Goal: Task Accomplishment & Management: Manage account settings

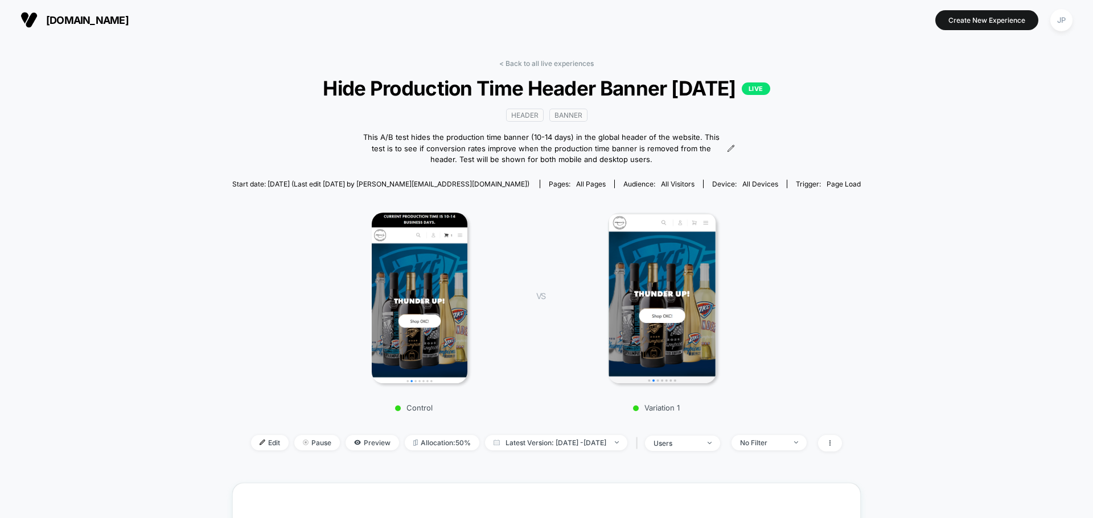
click at [872, 221] on div "< Back to all live experiences Hide Production Time Header Banner [DATE] LIVE H…" at bounding box center [546, 464] width 1093 height 849
click at [259, 435] on span "Edit" at bounding box center [270, 442] width 38 height 15
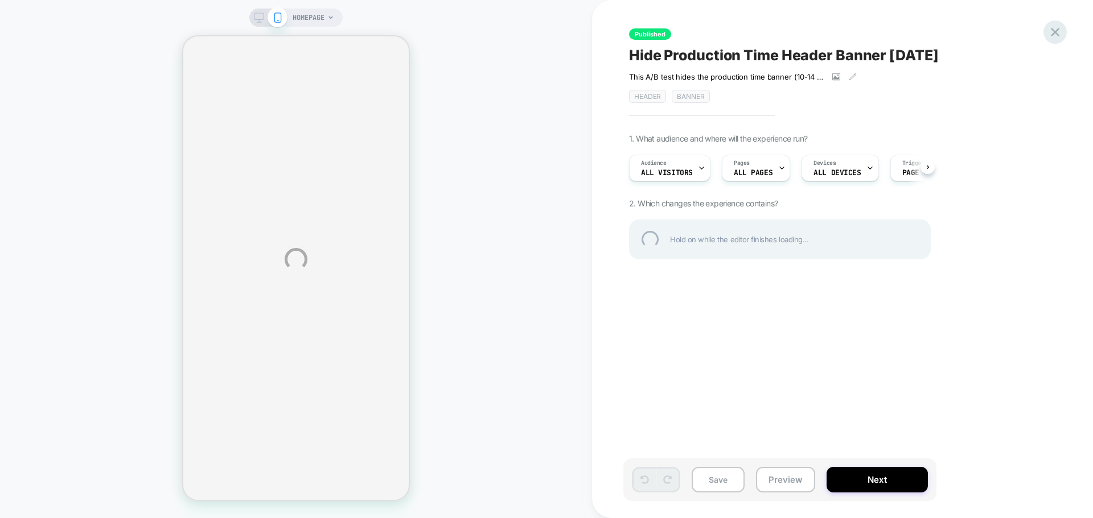
click at [1060, 32] on div at bounding box center [1054, 31] width 23 height 23
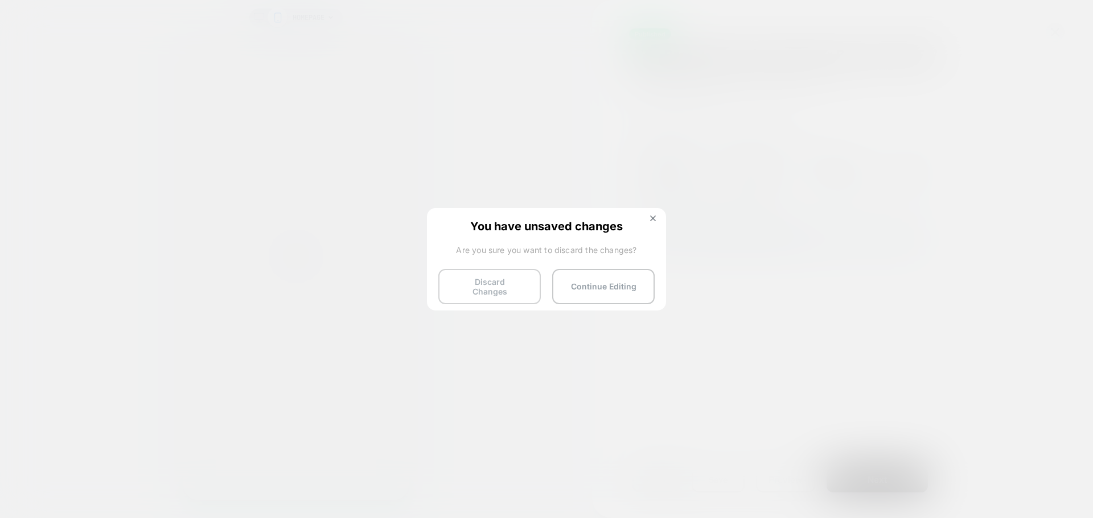
click at [494, 280] on button "Discard Changes" at bounding box center [489, 286] width 102 height 35
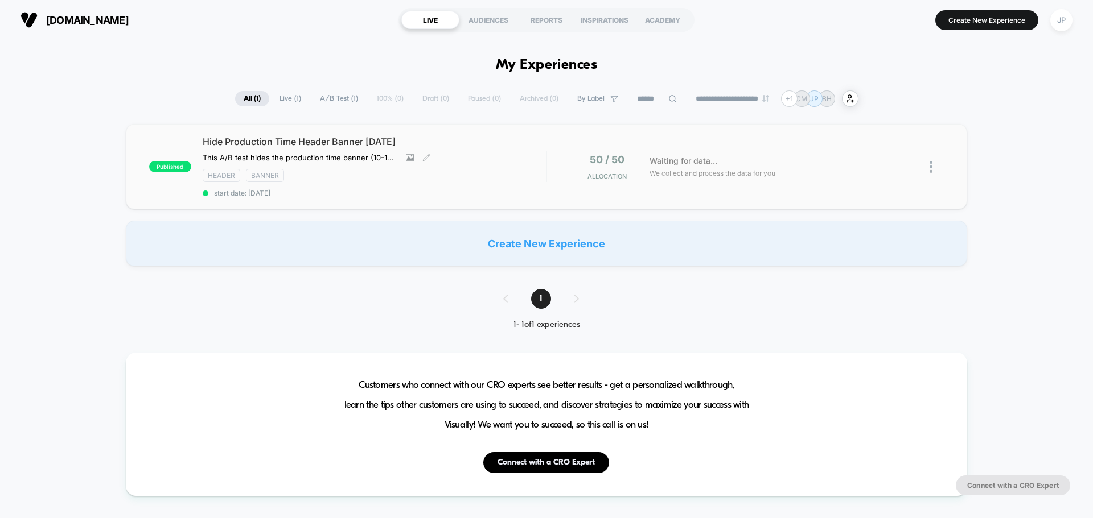
click at [532, 167] on div "Hide Production Time Header Banner [DATE] This A/B test hides the production ti…" at bounding box center [374, 166] width 343 height 61
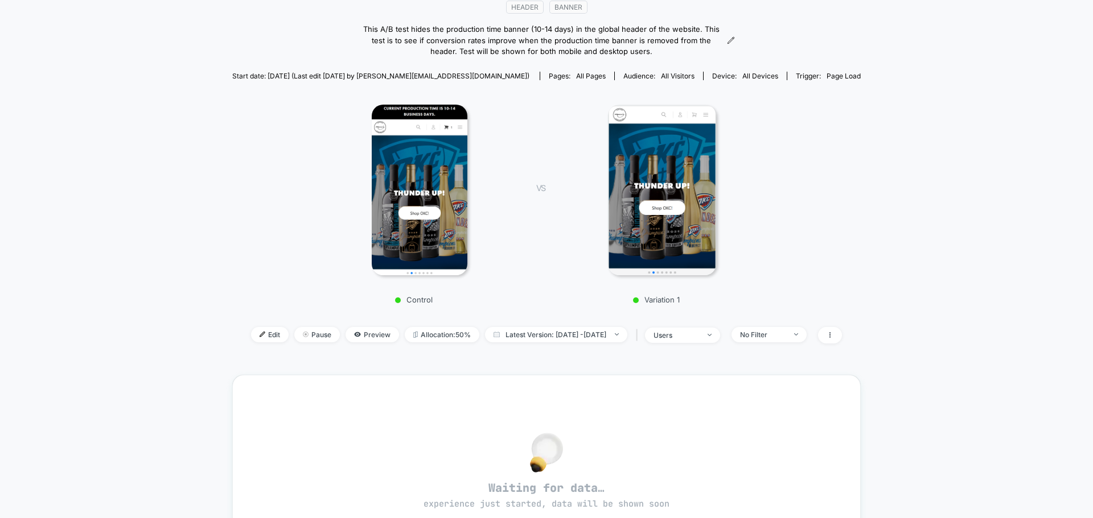
scroll to position [114, 0]
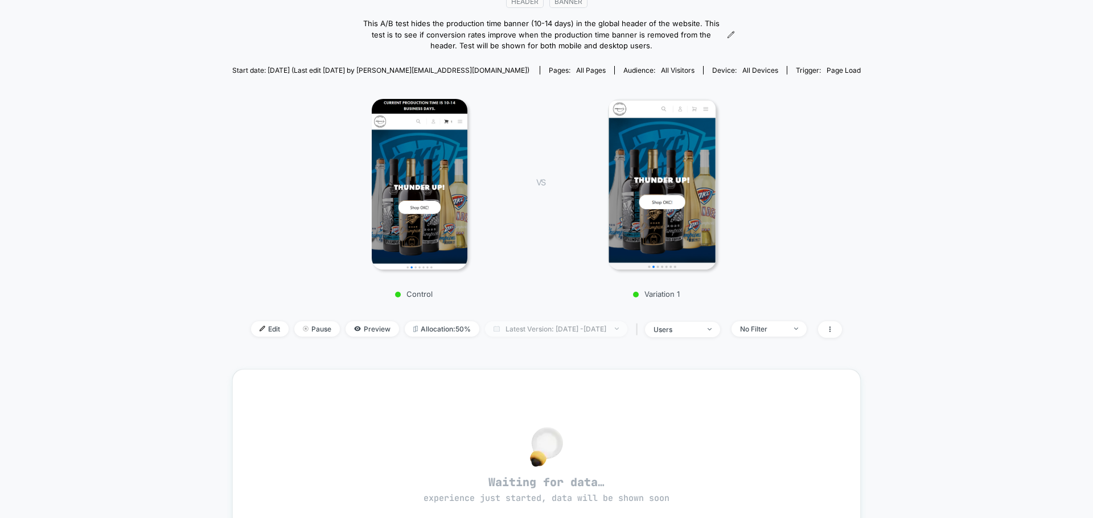
click at [538, 328] on span "Latest Version: [DATE] - [DATE]" at bounding box center [556, 329] width 142 height 15
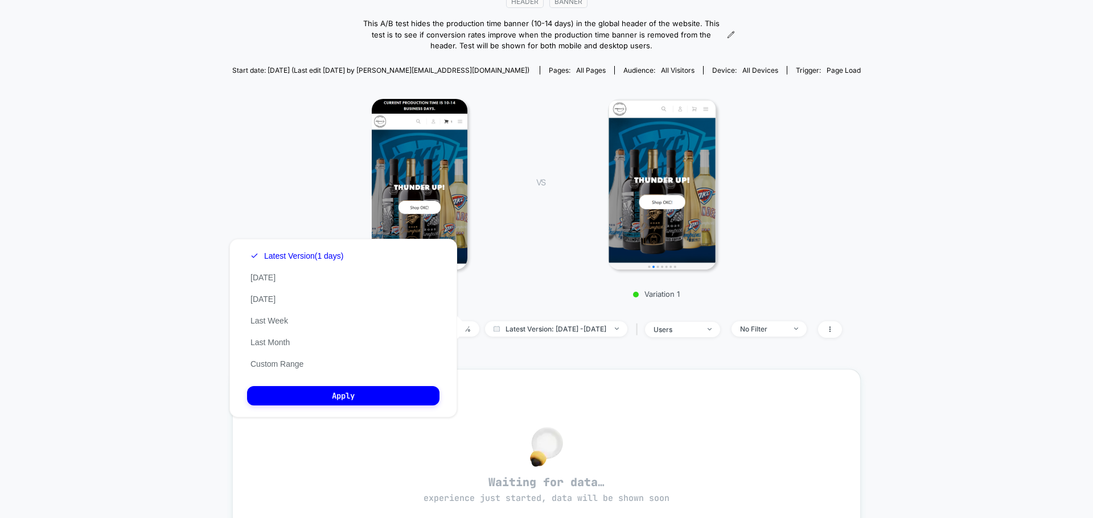
click at [529, 308] on div "< Back to all live experiences Hide Production Time Header Banner [DATE] LIVE H…" at bounding box center [546, 148] width 628 height 407
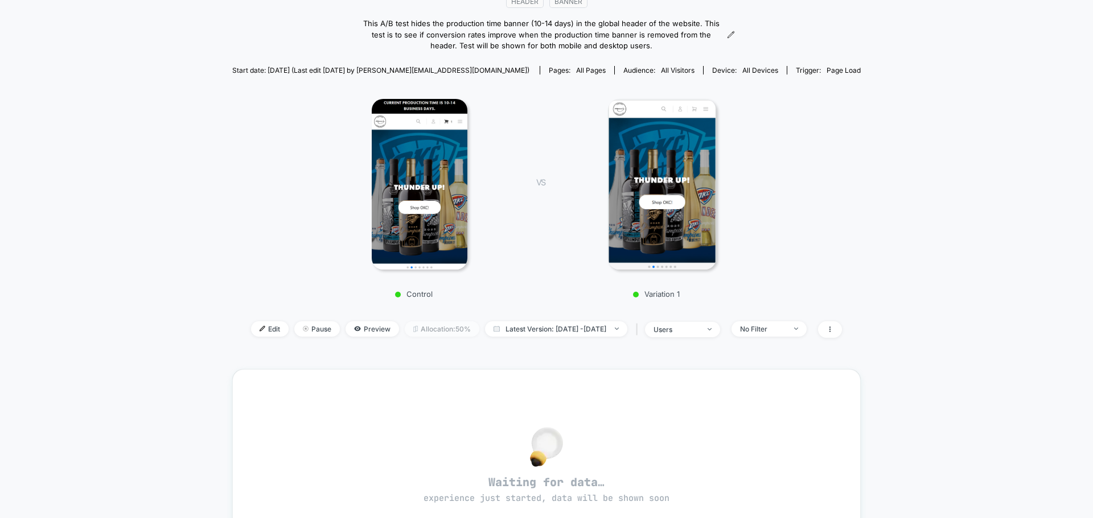
click at [405, 329] on span "Allocation: 50%" at bounding box center [442, 329] width 75 height 15
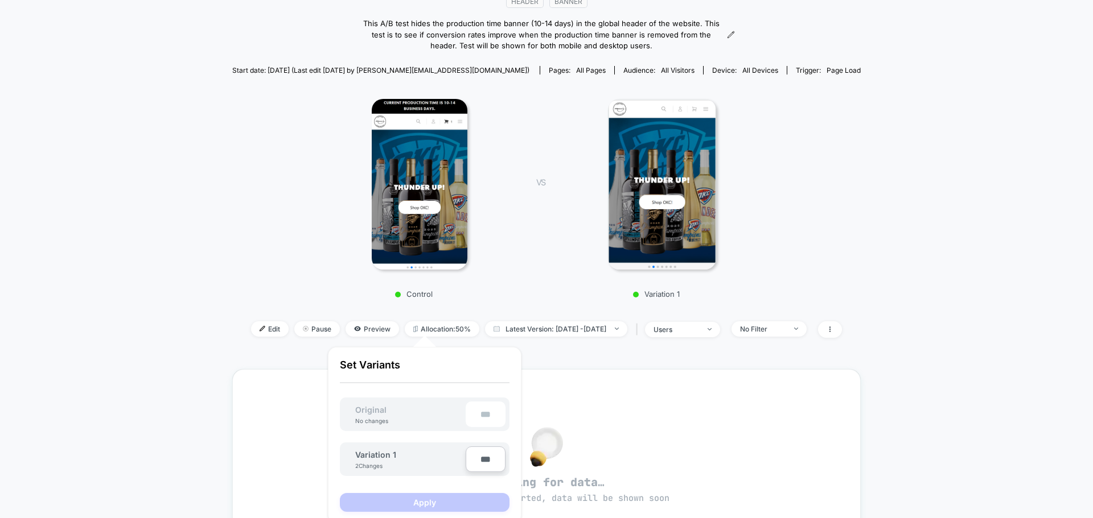
click at [522, 295] on div "VS Variation 1" at bounding box center [640, 195] width 242 height 207
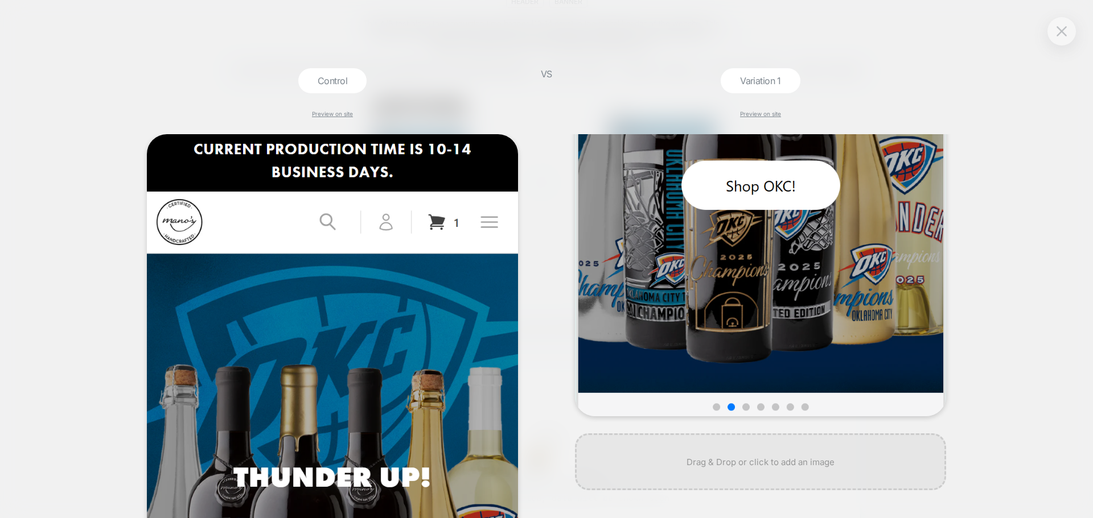
scroll to position [0, 0]
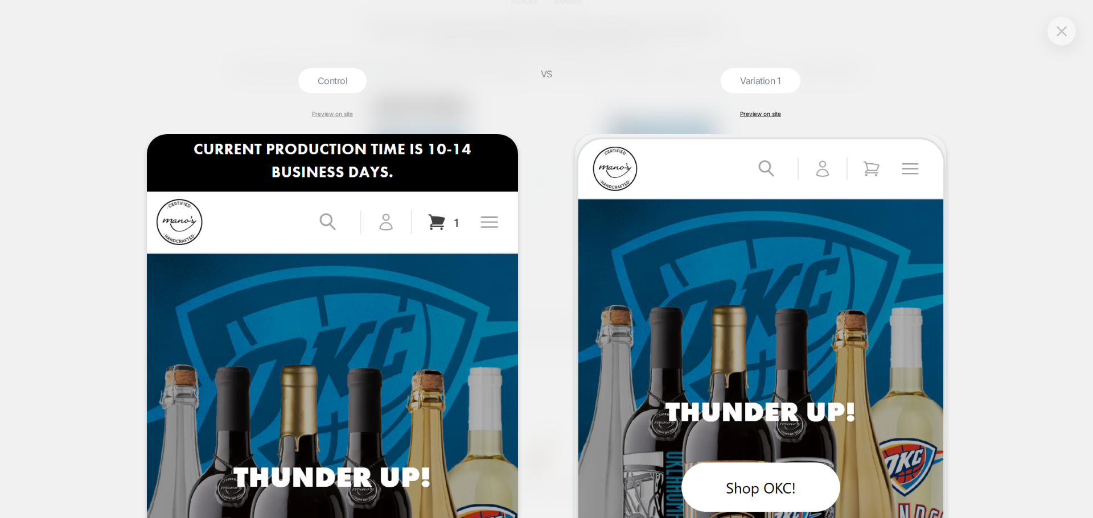
click at [777, 111] on link "Preview on site" at bounding box center [760, 113] width 41 height 7
click at [1057, 31] on img at bounding box center [1061, 31] width 10 height 10
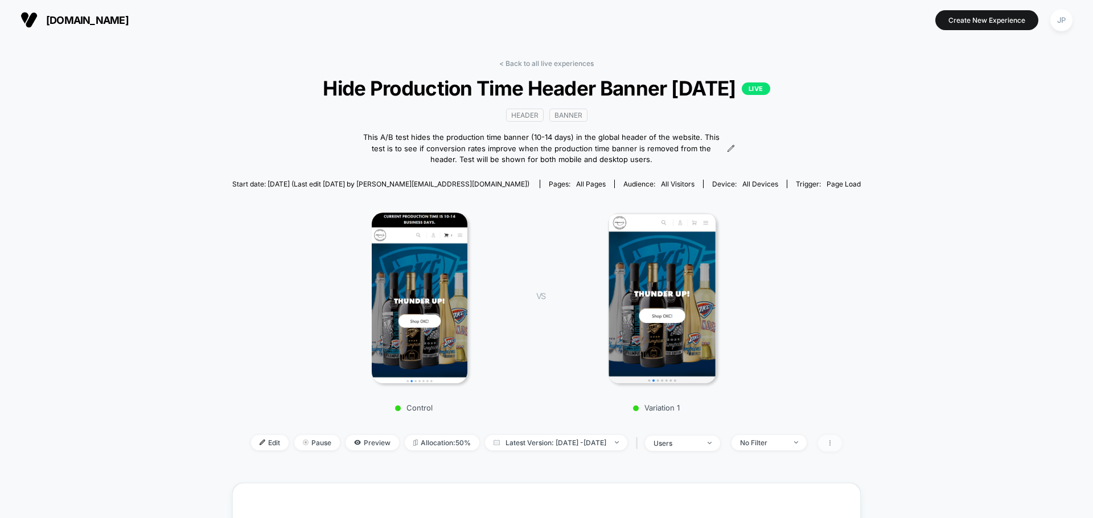
click at [833, 440] on icon at bounding box center [829, 443] width 7 height 7
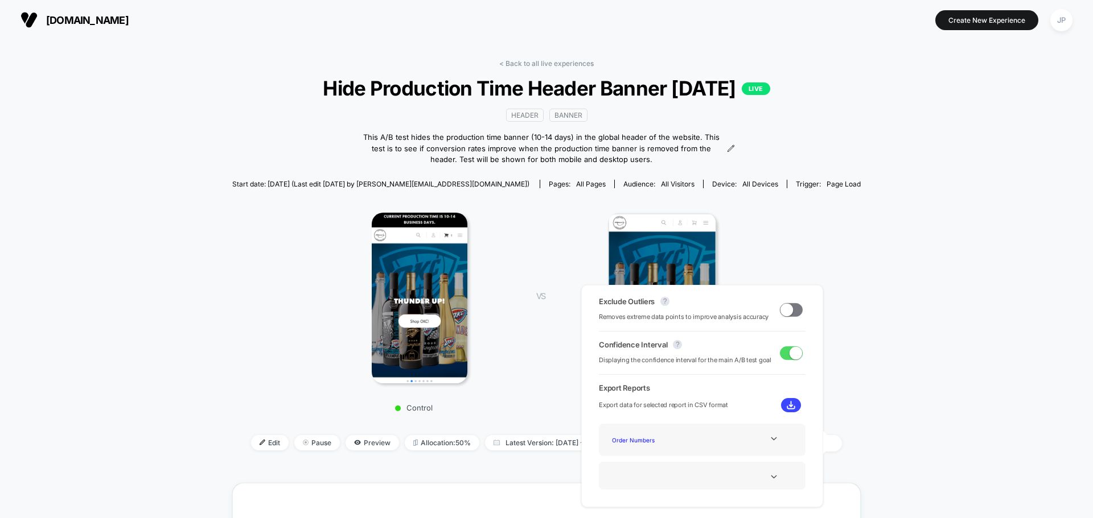
click at [901, 351] on div "< Back to all live experiences Hide Production Time Header Banner [DATE] LIVE H…" at bounding box center [546, 464] width 1093 height 849
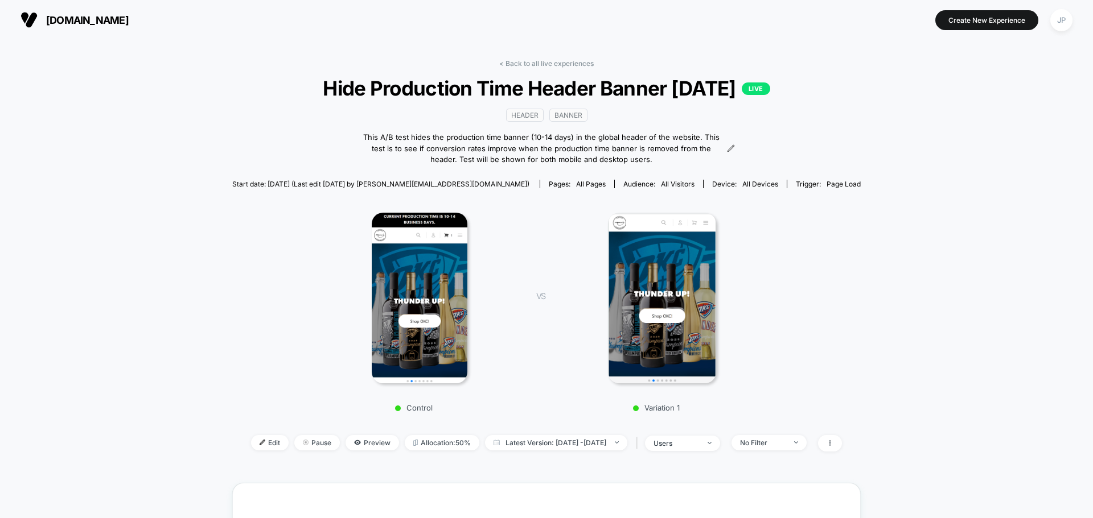
click at [765, 90] on p "LIVE" at bounding box center [755, 89] width 28 height 13
click at [538, 65] on link "< Back to all live experiences" at bounding box center [546, 63] width 94 height 9
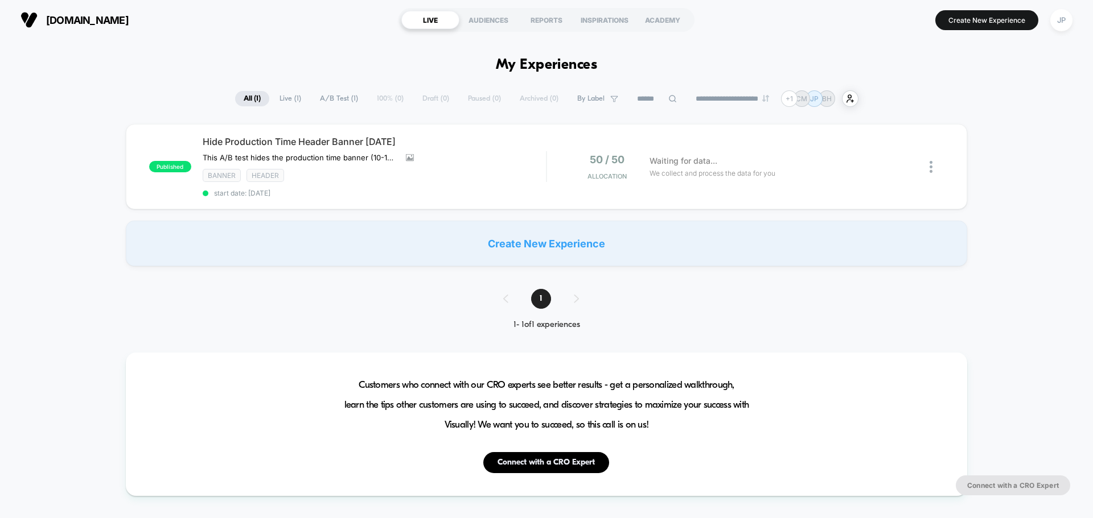
type input "***"
click at [296, 99] on span "Live ( 1 )" at bounding box center [290, 98] width 39 height 15
click at [936, 167] on div at bounding box center [936, 167] width 14 height 27
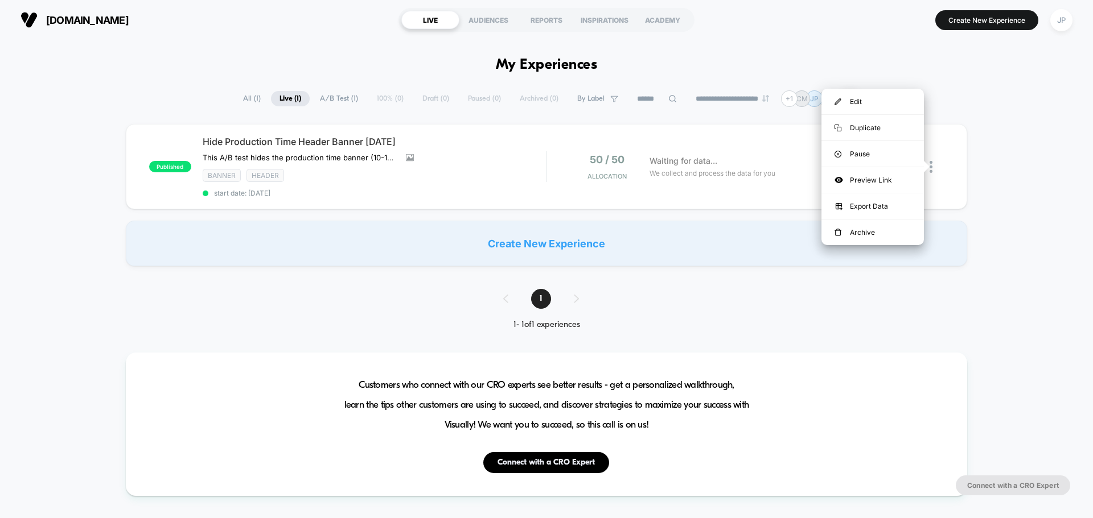
click at [1030, 186] on div "published Hide Production Time Header Banner [DATE] This A/B test hides the pro…" at bounding box center [546, 195] width 1093 height 142
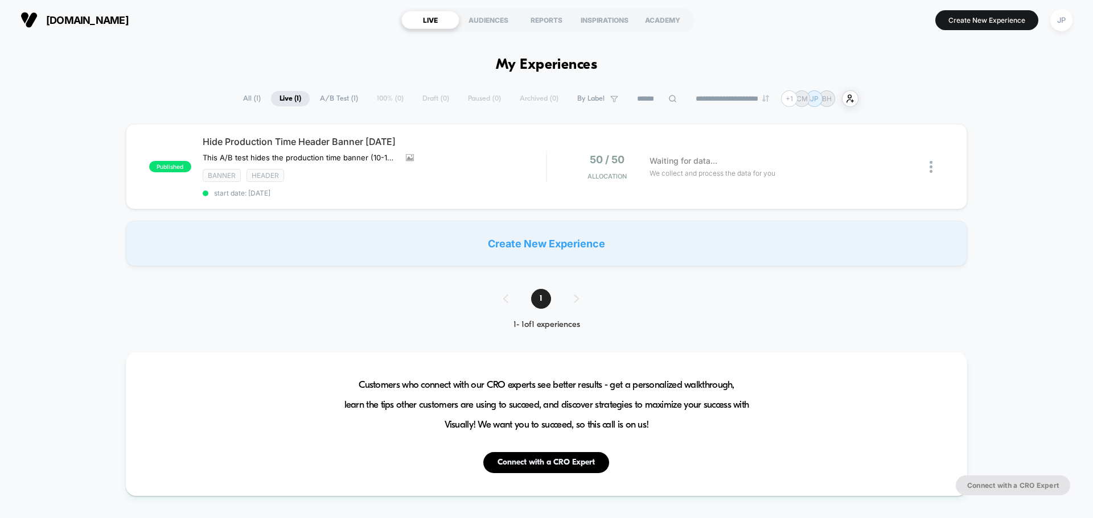
click at [71, 157] on div "published Hide Production Time Header Banner [DATE] This A/B test hides the pro…" at bounding box center [546, 195] width 1093 height 142
click at [526, 171] on div "Banner Header" at bounding box center [374, 175] width 343 height 13
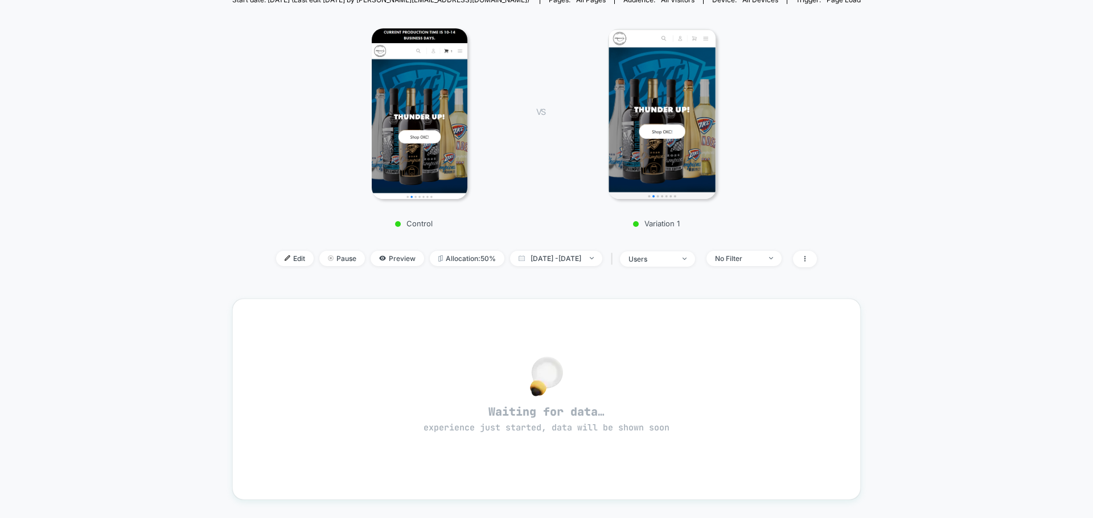
scroll to position [171, 0]
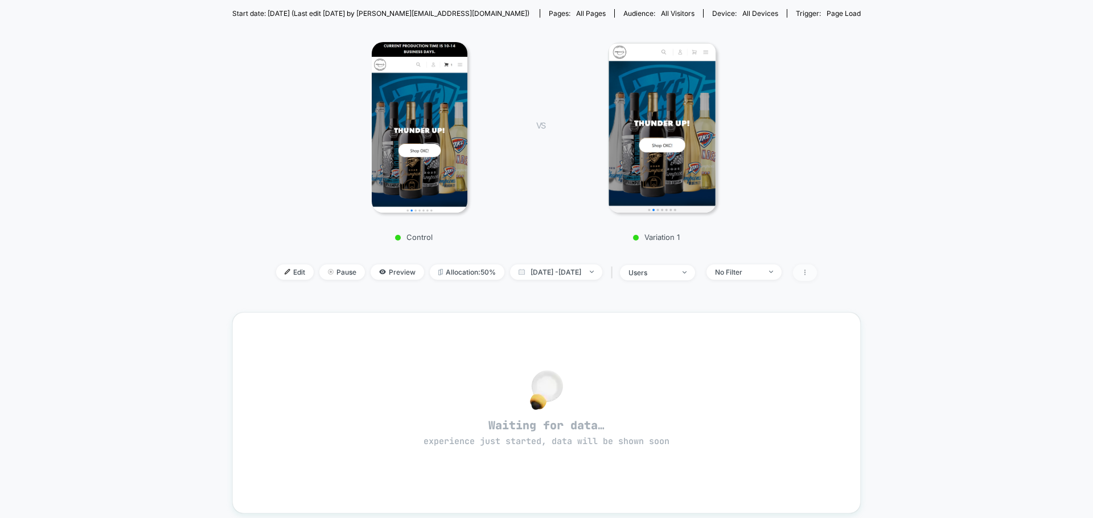
click at [817, 268] on span at bounding box center [805, 273] width 24 height 17
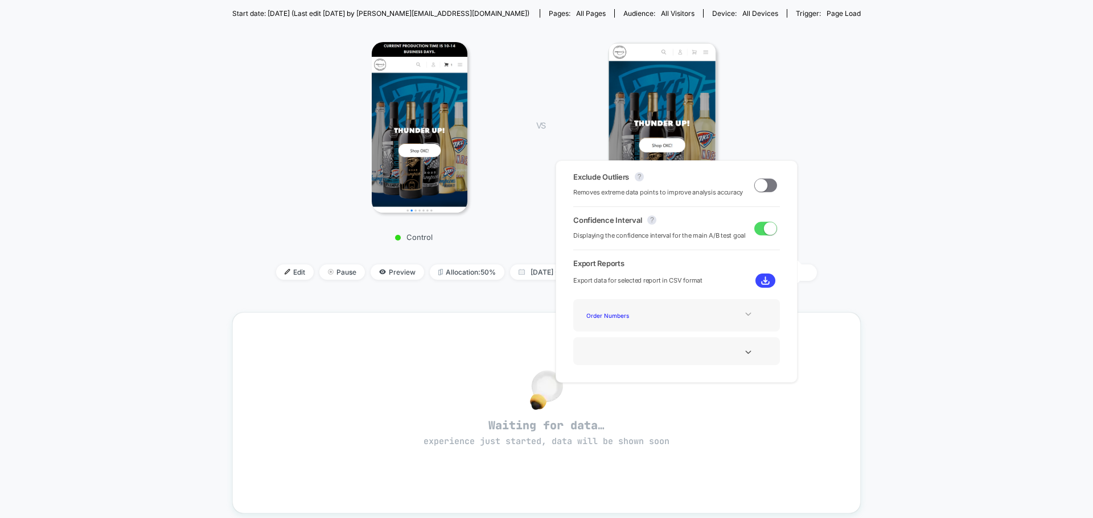
click at [739, 313] on div at bounding box center [748, 314] width 46 height 9
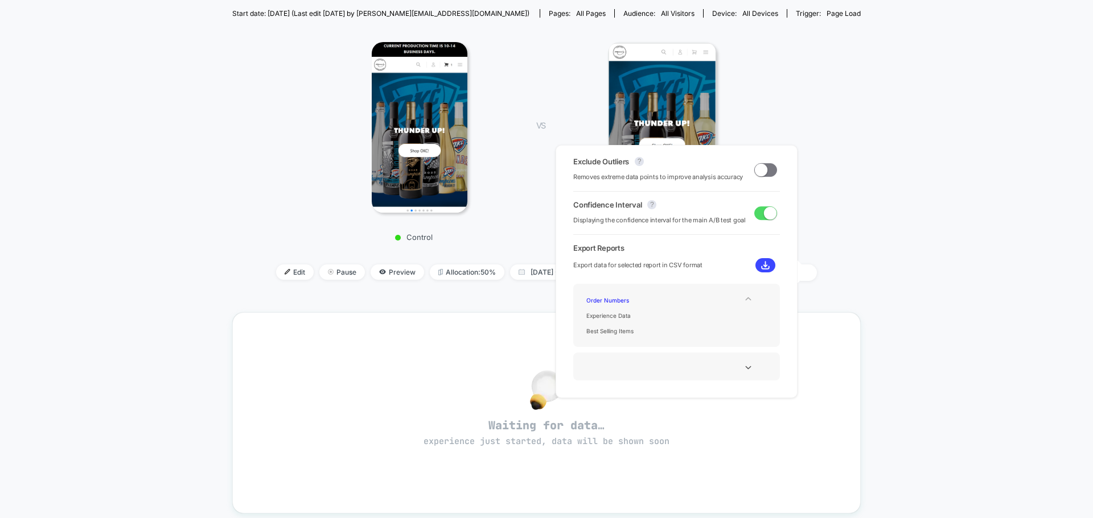
click at [744, 298] on icon at bounding box center [748, 299] width 9 height 9
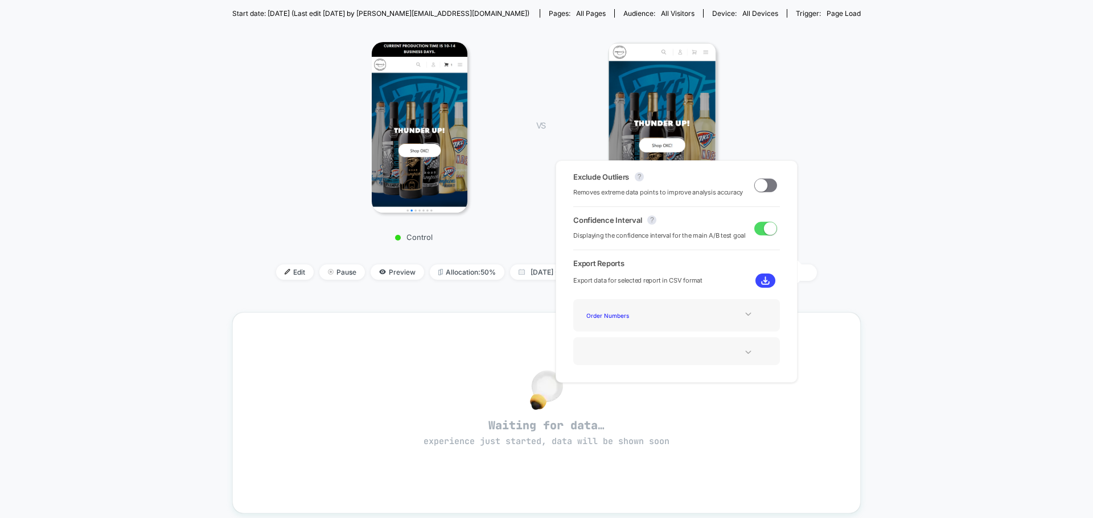
click at [739, 349] on div at bounding box center [748, 352] width 46 height 9
click at [740, 349] on div at bounding box center [748, 352] width 46 height 9
click at [636, 347] on div at bounding box center [627, 351] width 91 height 11
click at [864, 215] on div "< Back to all live experiences Hide Production Time Header Banner [DATE] LIVE B…" at bounding box center [546, 293] width 1093 height 849
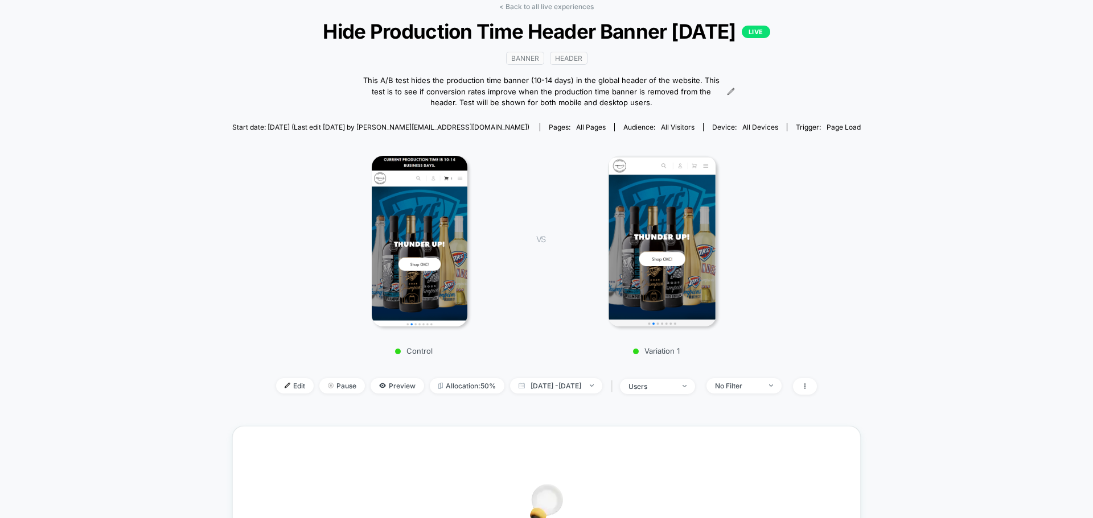
scroll to position [0, 0]
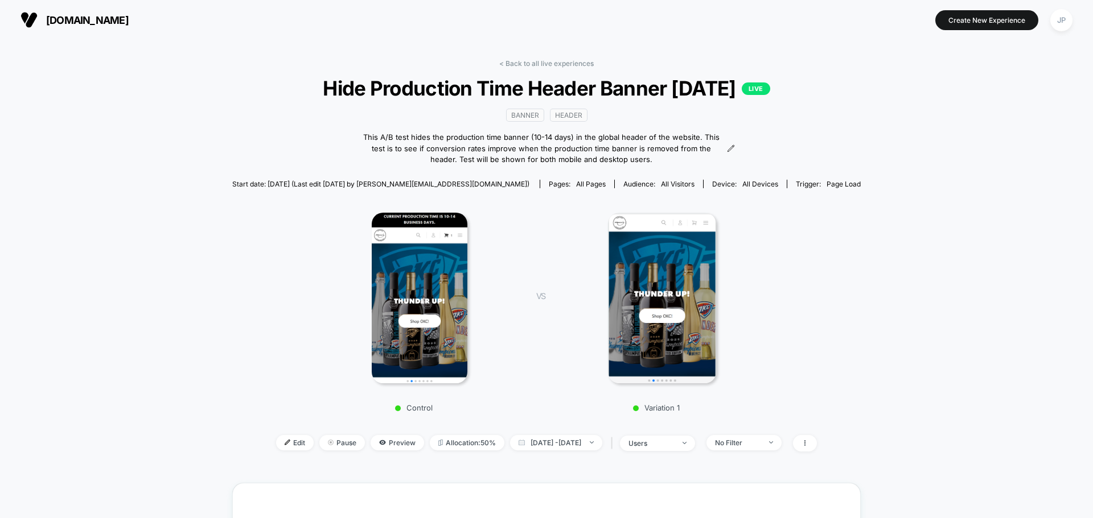
click at [864, 215] on div "< Back to all live experiences Hide Production Time Header Banner [DATE] LIVE B…" at bounding box center [546, 464] width 1093 height 849
click at [893, 146] on div "< Back to all live experiences Hide Production Time Header Banner [DATE] LIVE B…" at bounding box center [546, 464] width 1093 height 849
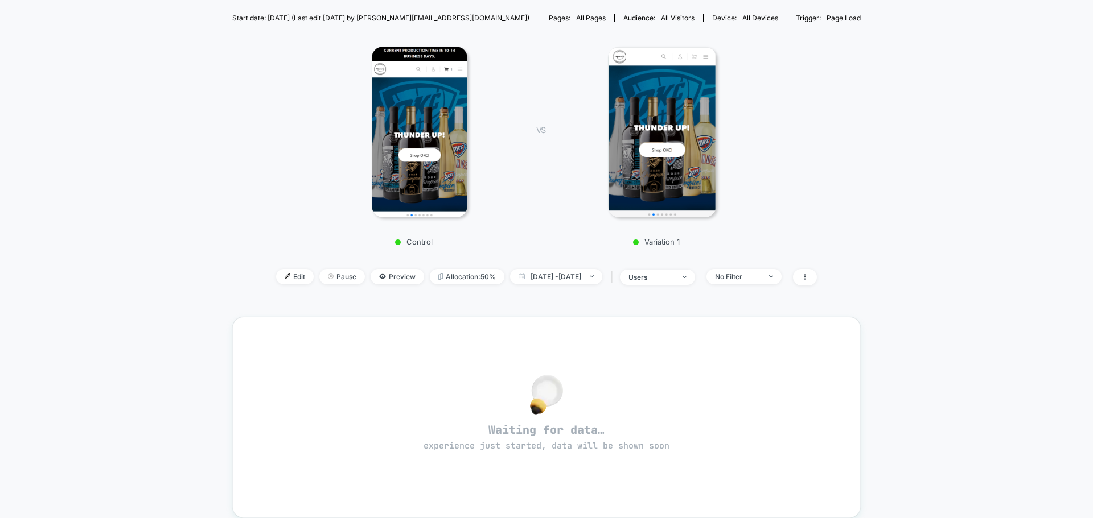
scroll to position [171, 0]
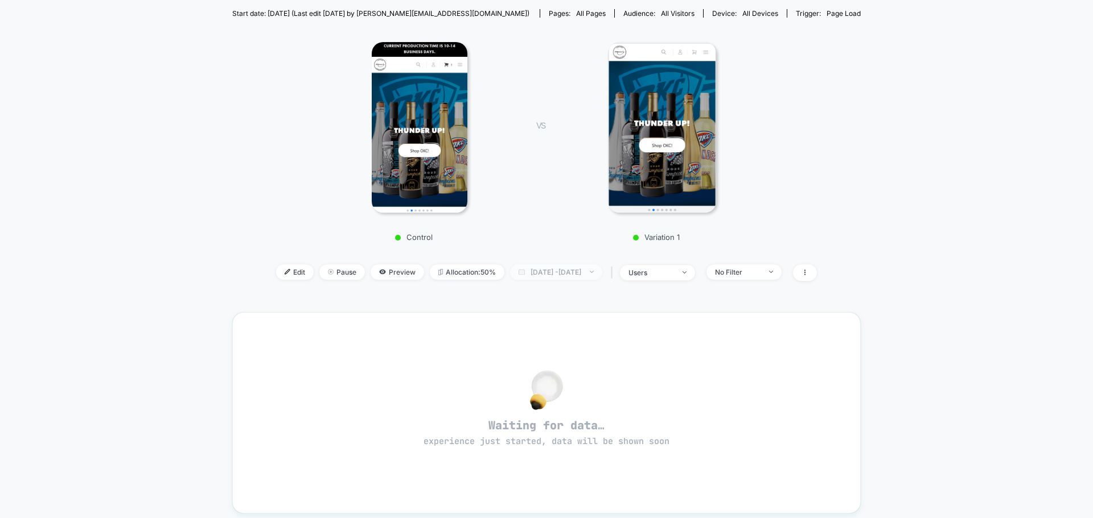
click at [587, 272] on span "[DATE] - [DATE]" at bounding box center [556, 272] width 92 height 15
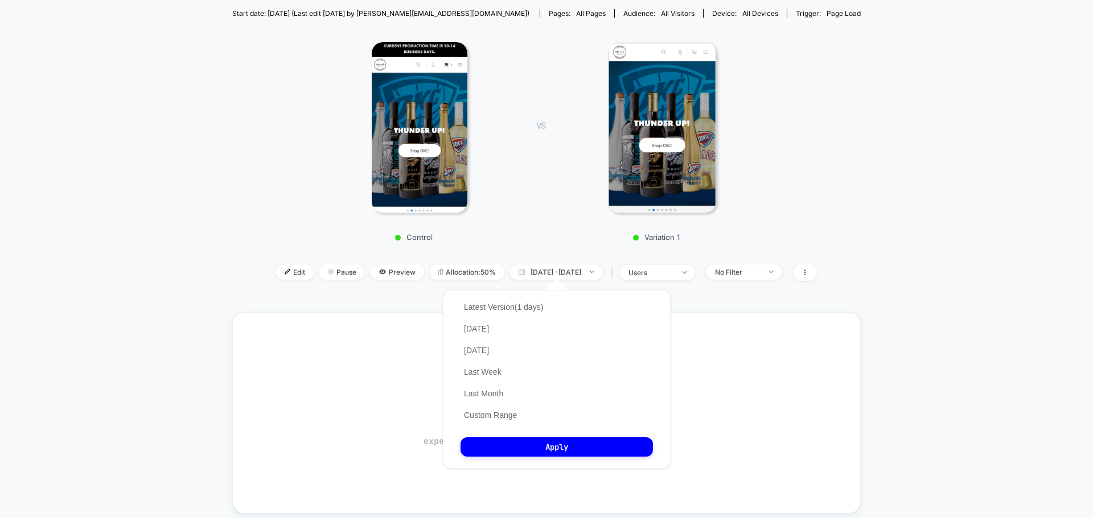
click at [998, 316] on div "< Back to all live experiences Hide Production Time Header Banner [DATE] LIVE B…" at bounding box center [546, 293] width 1093 height 849
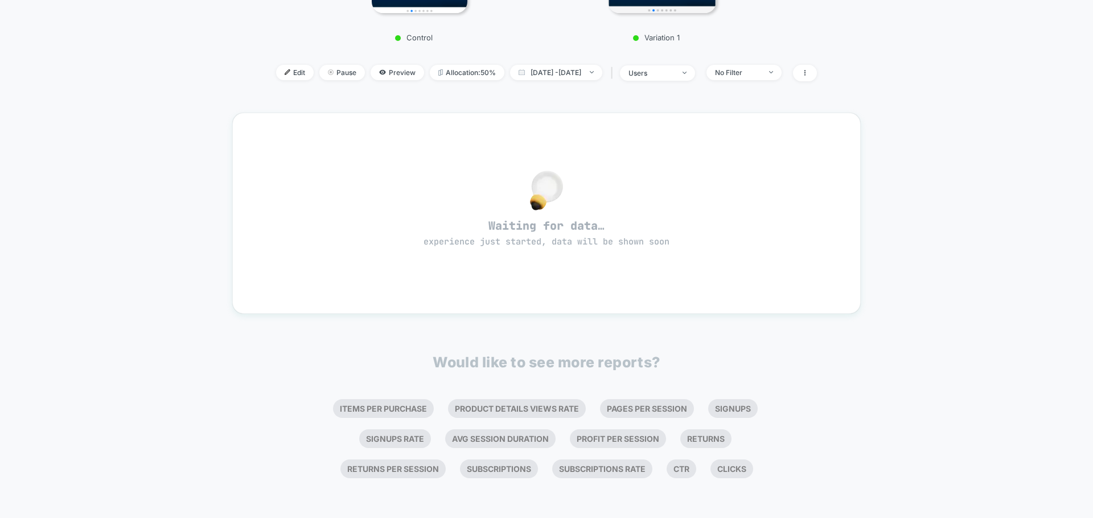
scroll to position [400, 0]
click at [891, 329] on div "< Back to all live experiences Hide Production Time Header Banner [DATE] LIVE B…" at bounding box center [546, 93] width 1093 height 849
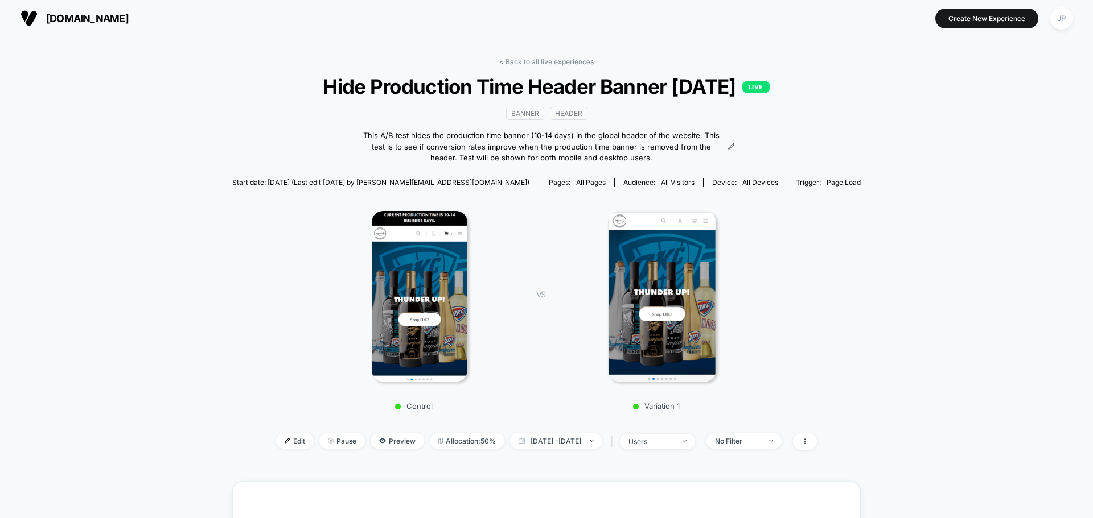
scroll to position [0, 0]
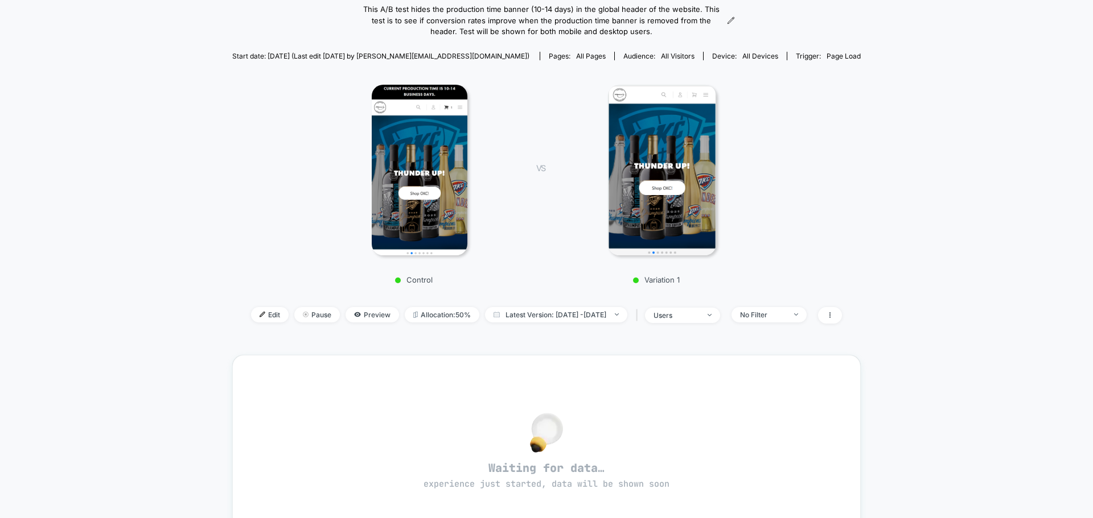
scroll to position [171, 0]
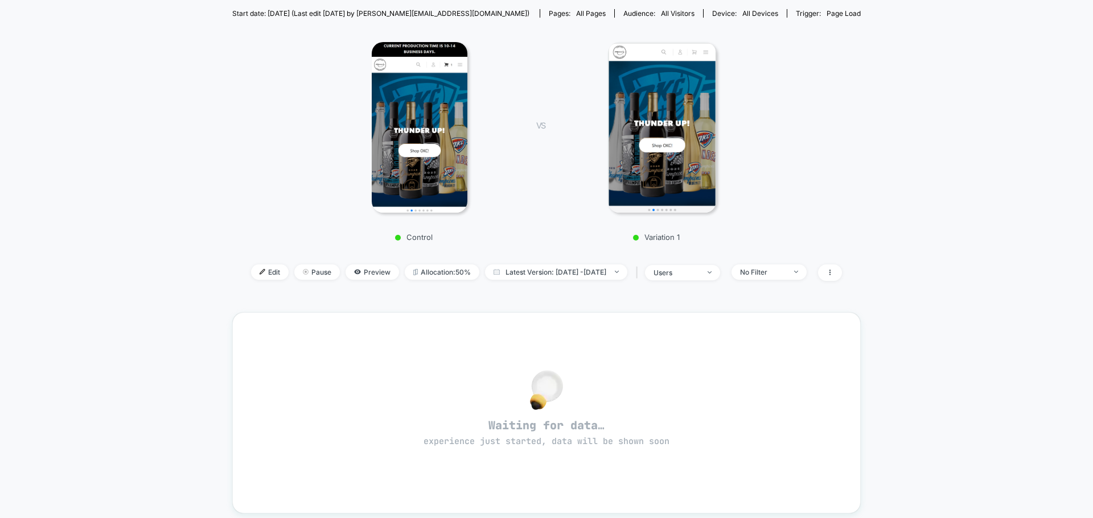
click at [926, 158] on div "< Back to all live experiences Hide Production Time Header Banner 09.05.25 LIVE…" at bounding box center [546, 293] width 1093 height 849
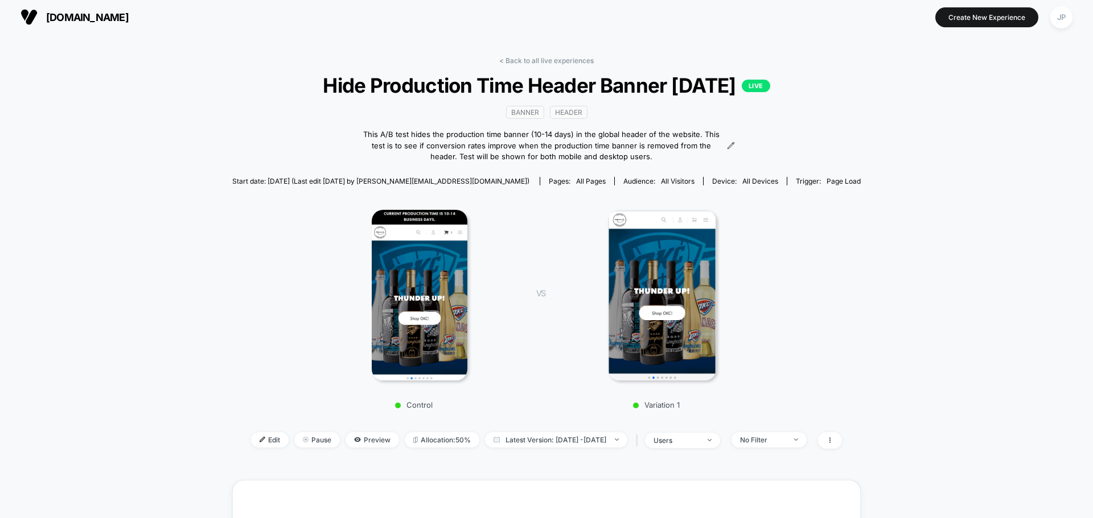
scroll to position [0, 0]
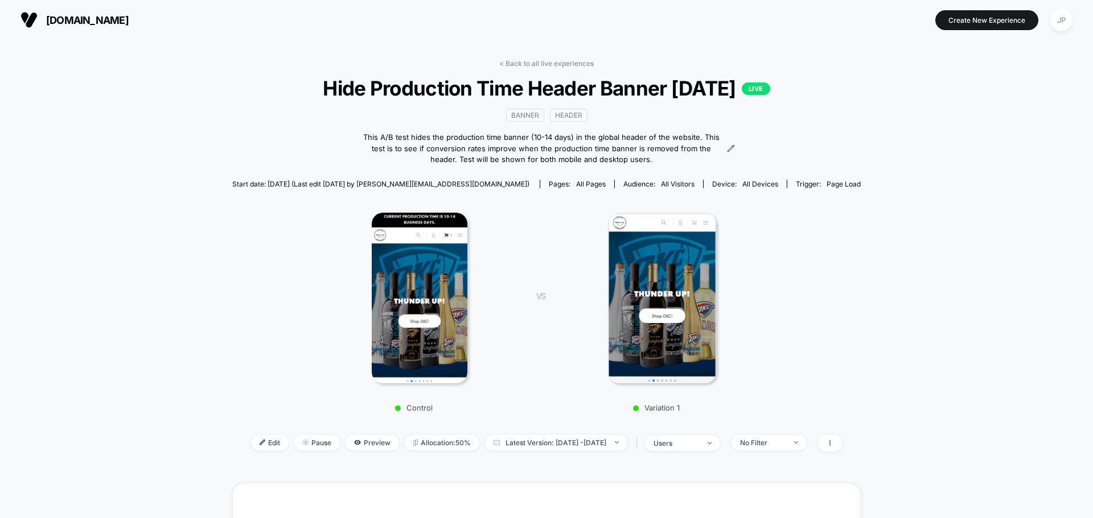
click at [934, 170] on div "< Back to all live experiences Hide Production Time Header Banner 09.05.25 LIVE…" at bounding box center [546, 464] width 1093 height 849
